Goal: Task Accomplishment & Management: Manage account settings

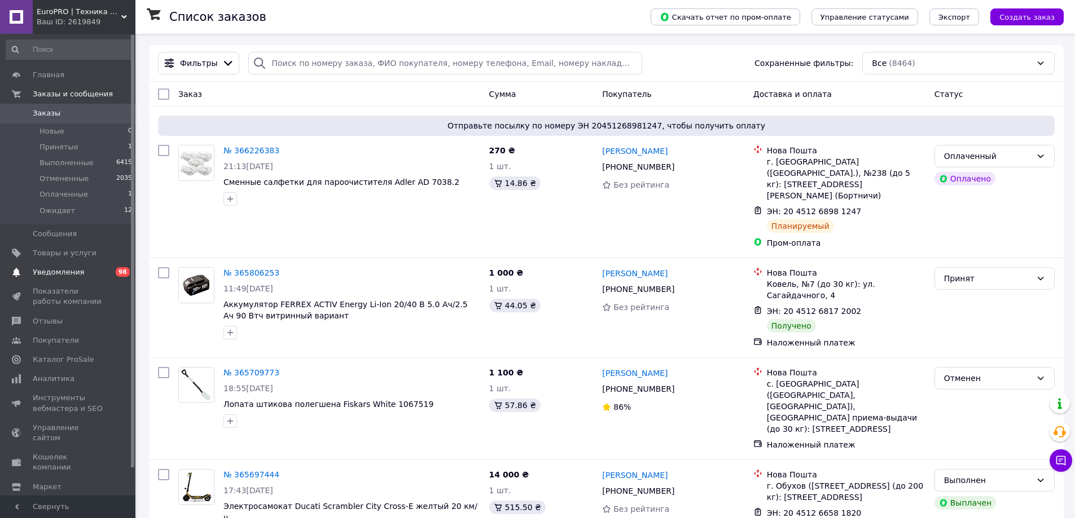
click at [58, 280] on link "Уведомления 0 98" at bounding box center [69, 272] width 139 height 19
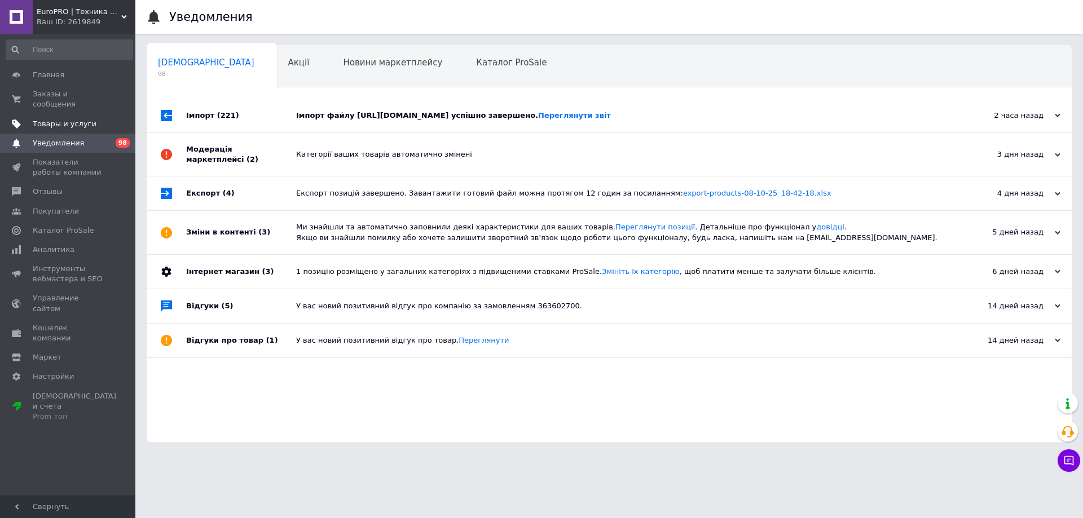
click at [71, 119] on span "Товары и услуги" at bounding box center [65, 124] width 64 height 10
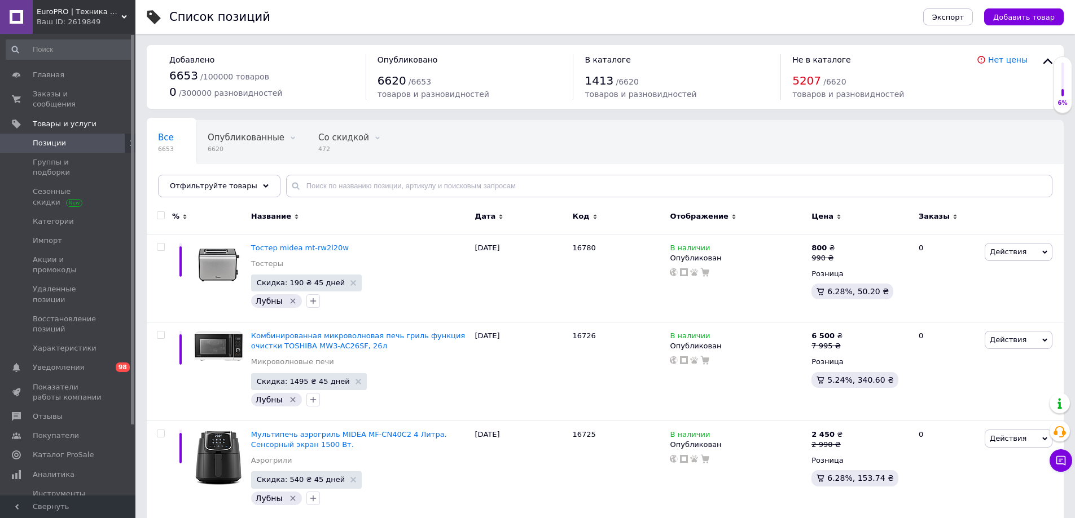
click at [583, 218] on span "Код" at bounding box center [581, 217] width 17 height 10
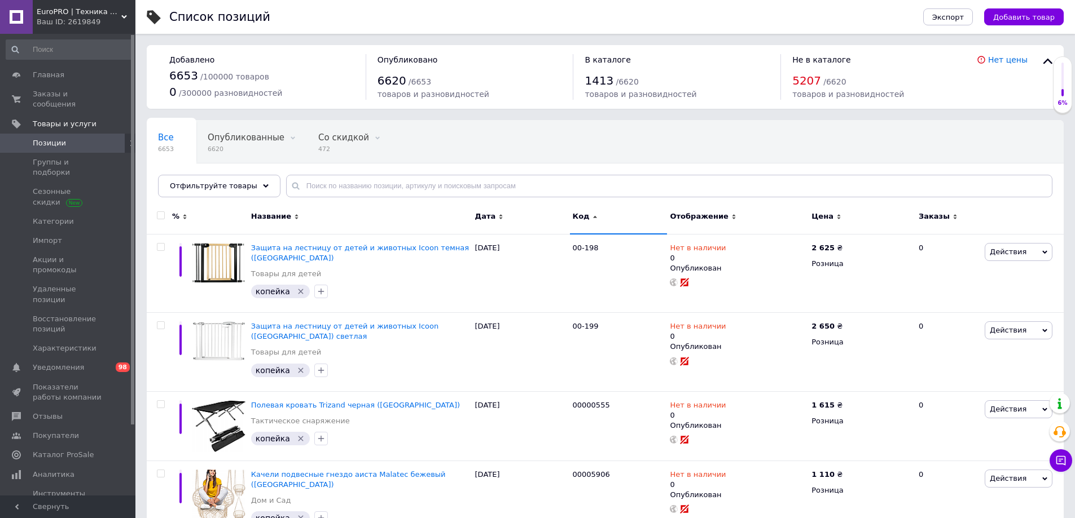
click at [213, 189] on span "Отфильтруйте товары" at bounding box center [213, 186] width 87 height 8
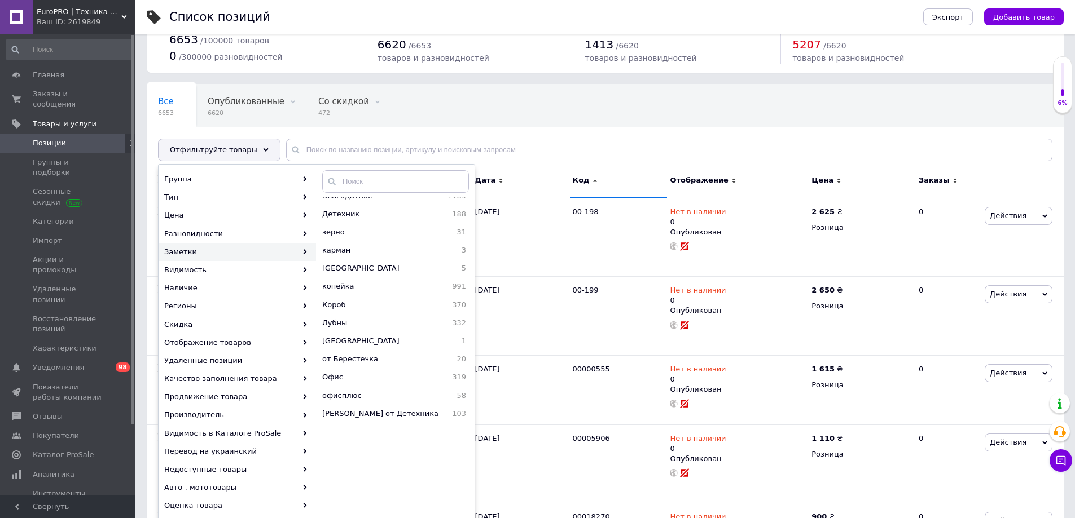
scroll to position [56, 0]
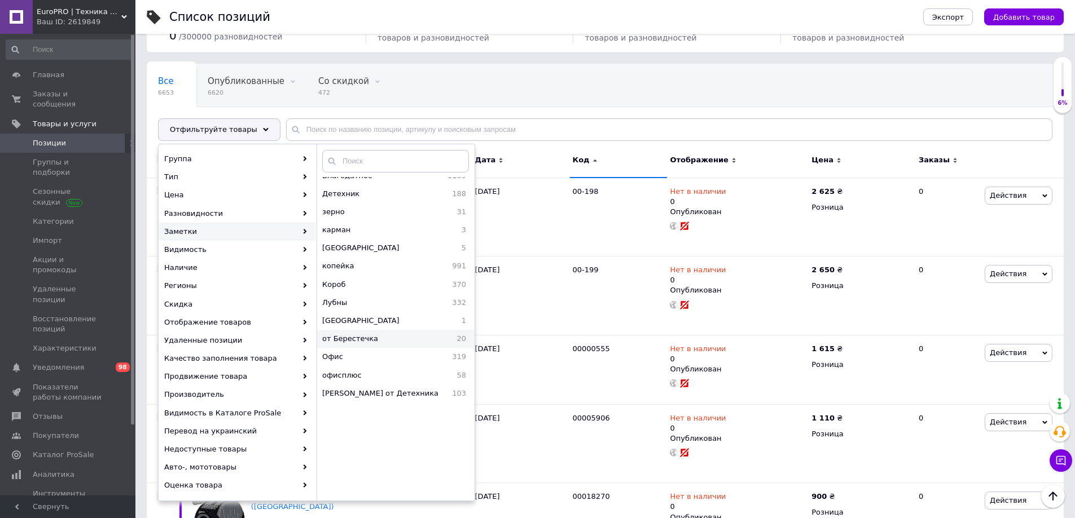
click at [389, 337] on span "от Берестечка" at bounding box center [378, 339] width 113 height 10
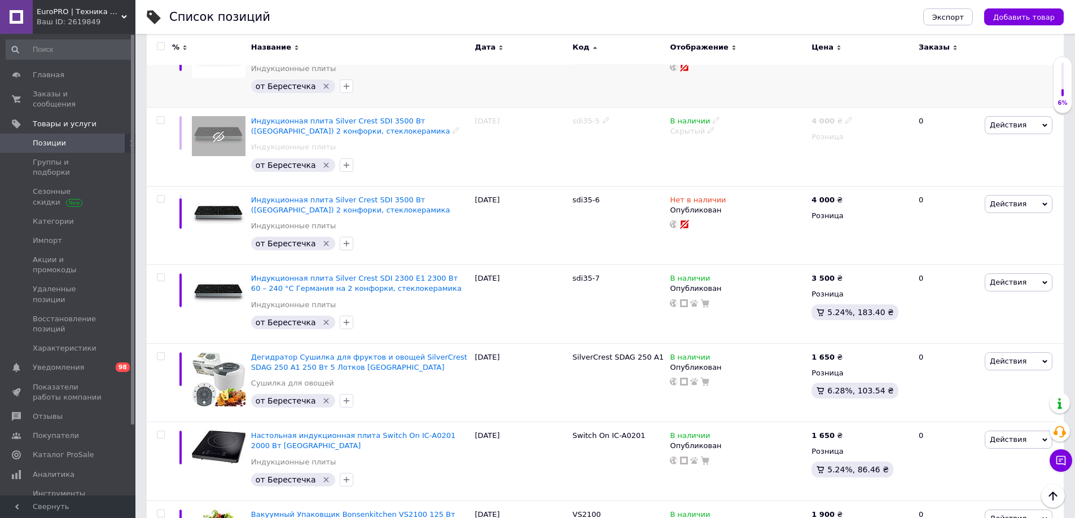
scroll to position [1302, 0]
